Goal: Find specific page/section: Find specific page/section

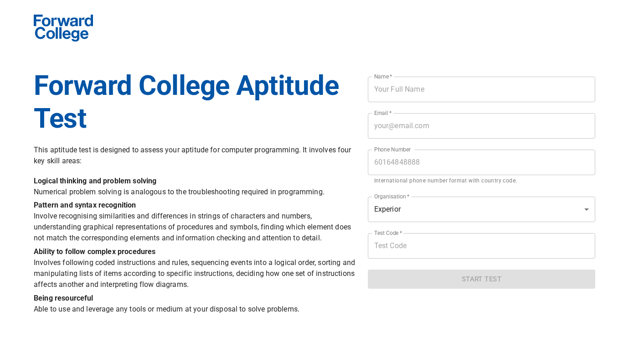
click at [129, 119] on h1 "Forward College Aptitude Test" at bounding box center [195, 102] width 323 height 66
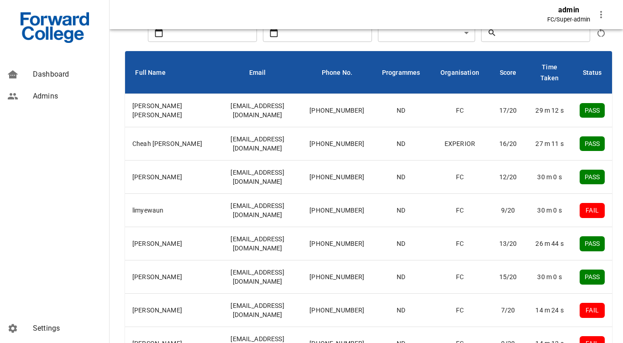
scroll to position [155, 0]
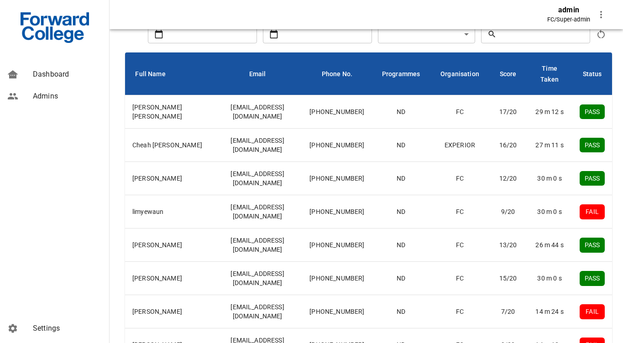
click at [57, 94] on span "Admins" at bounding box center [67, 96] width 69 height 11
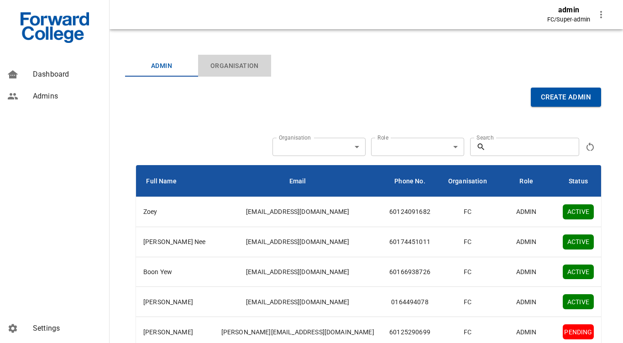
click at [242, 63] on span "Organisation" at bounding box center [234, 65] width 62 height 11
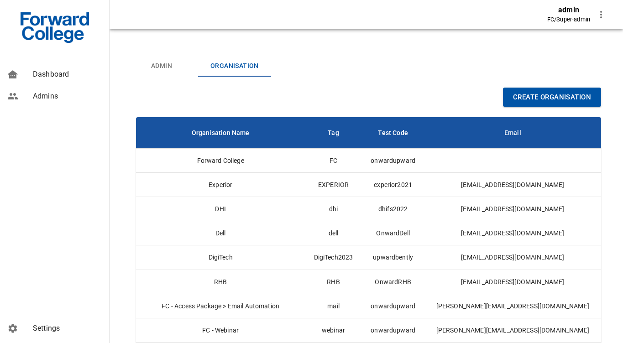
click at [159, 65] on span "Admin" at bounding box center [161, 65] width 62 height 11
